Goal: Task Accomplishment & Management: Use online tool/utility

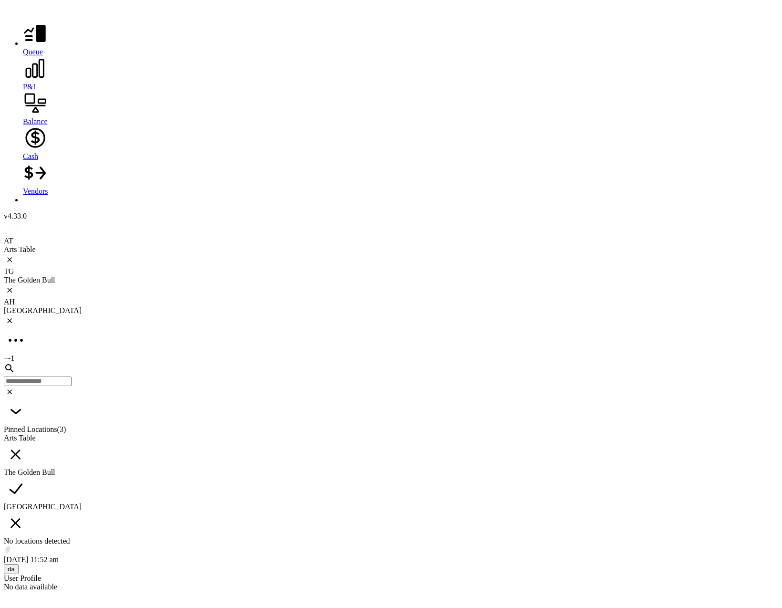
click at [357, 237] on div "AT Arts Table TG The [GEOGRAPHIC_DATA] + -1 Pinned Locations ( 3 ) Arts Table T…" at bounding box center [391, 391] width 774 height 309
click at [328, 306] on div "[GEOGRAPHIC_DATA]" at bounding box center [391, 310] width 774 height 9
click at [23, 74] on icon at bounding box center [35, 68] width 24 height 24
click at [67, 584] on div "Weekly P&L" at bounding box center [61, 587] width 59 height 7
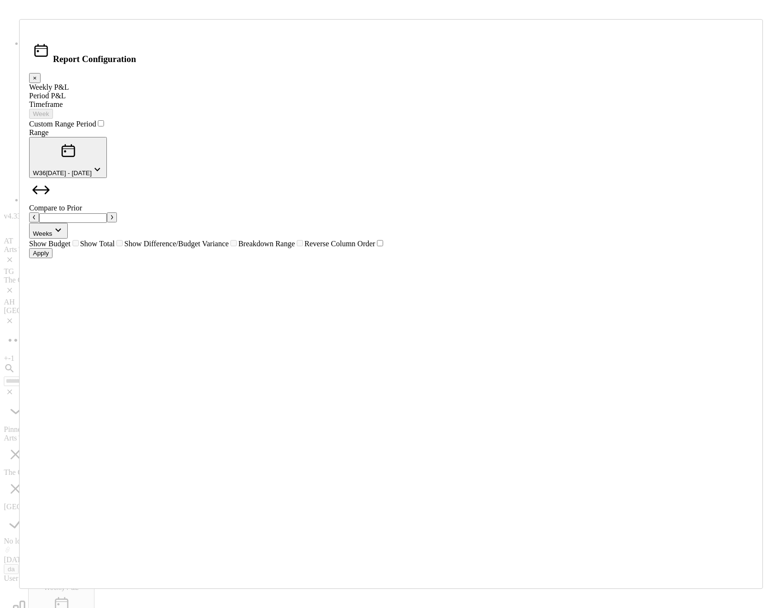
click at [227, 100] on div "Period P&L" at bounding box center [390, 96] width 723 height 9
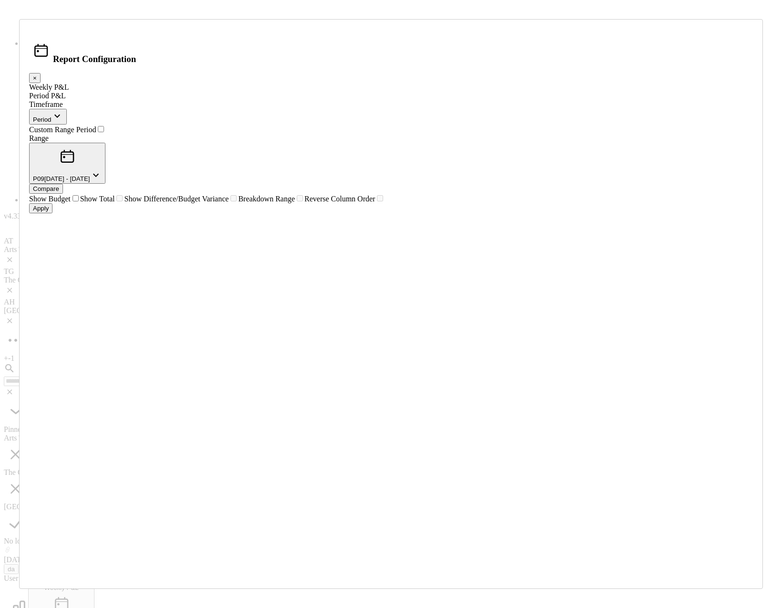
click at [105, 184] on button "P09 [DATE] - [DATE]" at bounding box center [67, 163] width 76 height 41
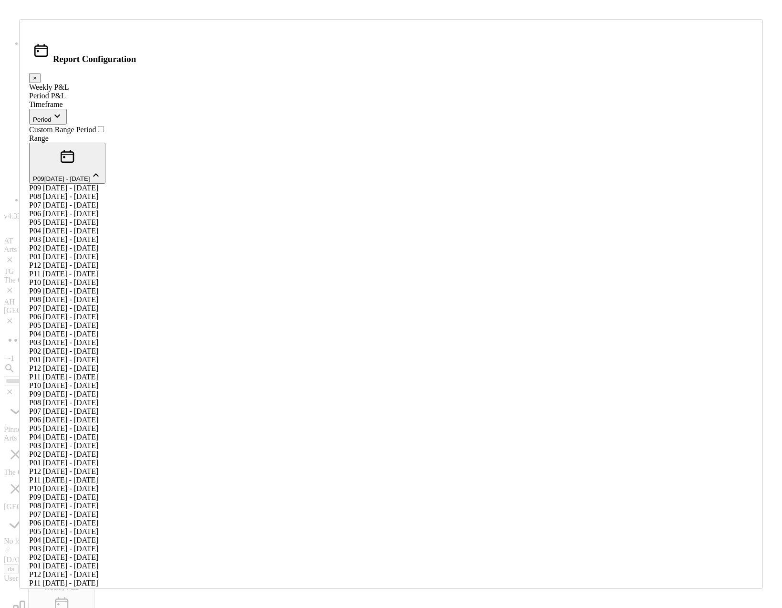
click at [98, 200] on span "[DATE] - [DATE]" at bounding box center [70, 196] width 55 height 8
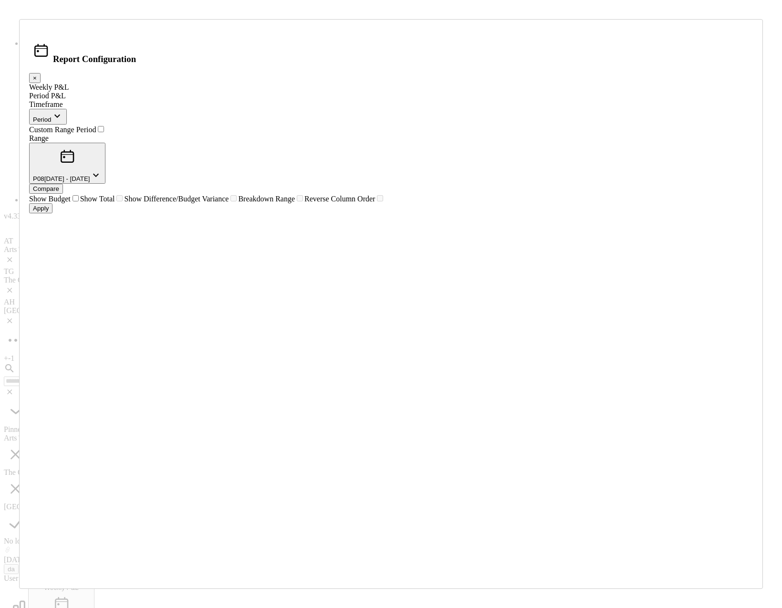
click at [52, 213] on button "Apply" at bounding box center [40, 208] width 23 height 10
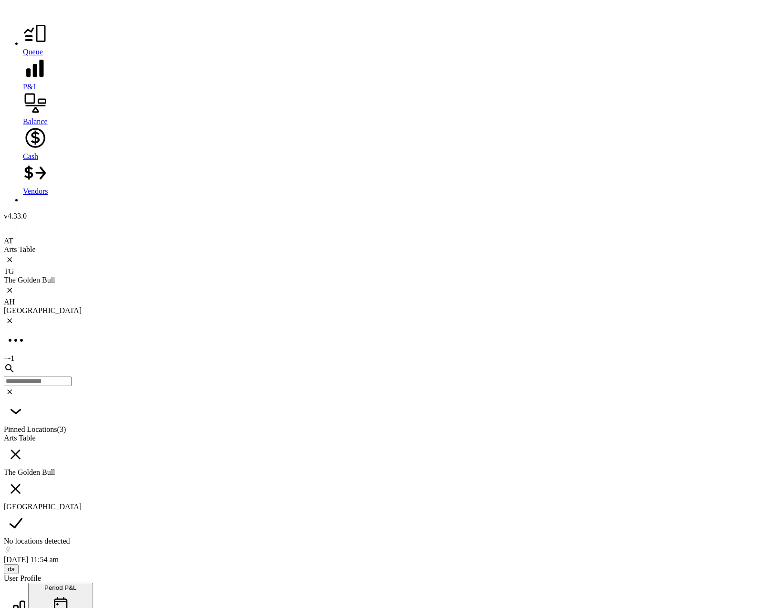
scroll to position [1038, 0]
